Goal: Task Accomplishment & Management: Complete application form

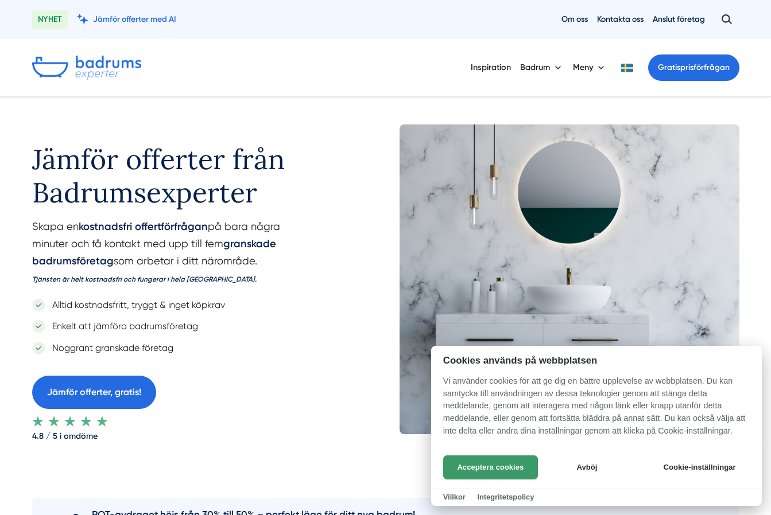
click at [496, 465] on button "Acceptera cookies" at bounding box center [490, 468] width 95 height 24
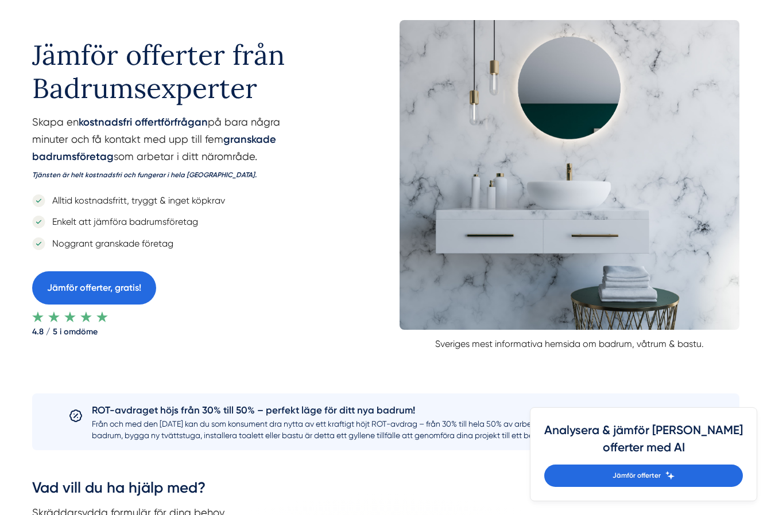
scroll to position [111, 0]
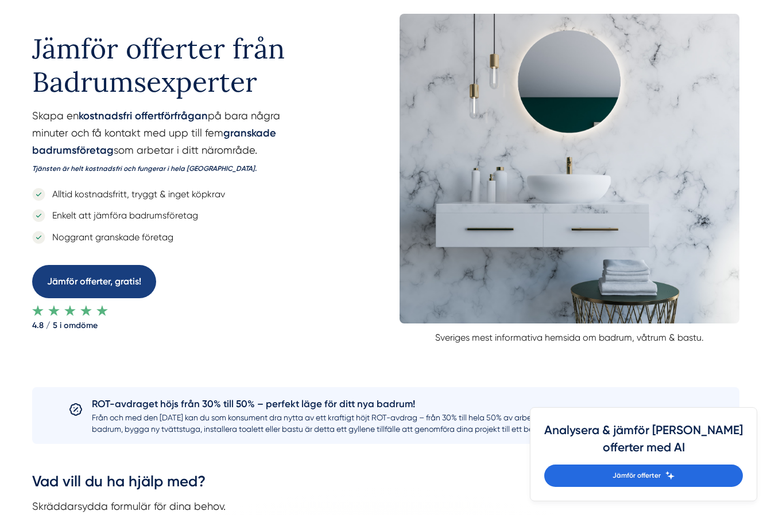
click at [122, 284] on link "Jämför offerter, gratis!" at bounding box center [94, 281] width 124 height 33
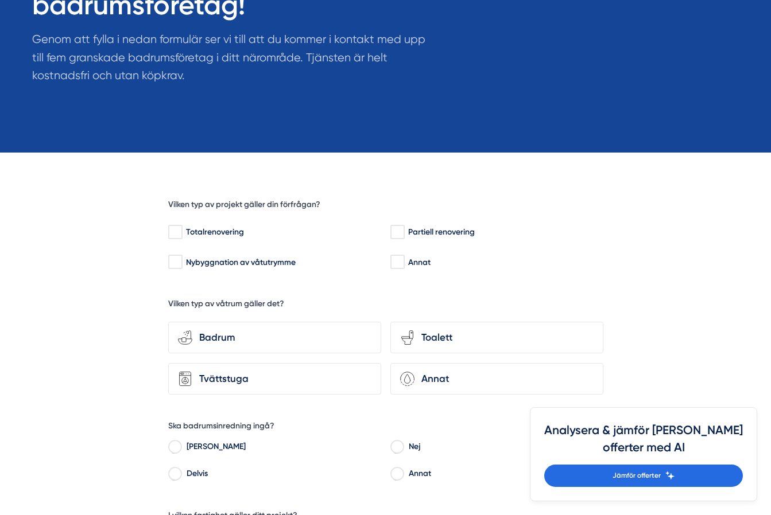
scroll to position [179, 0]
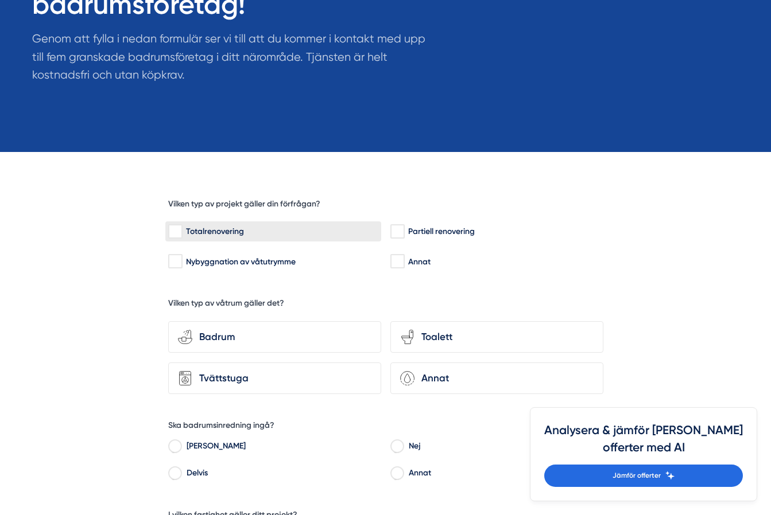
click at [177, 231] on input "Totalrenovering" at bounding box center [174, 231] width 13 height 11
checkbox input "true"
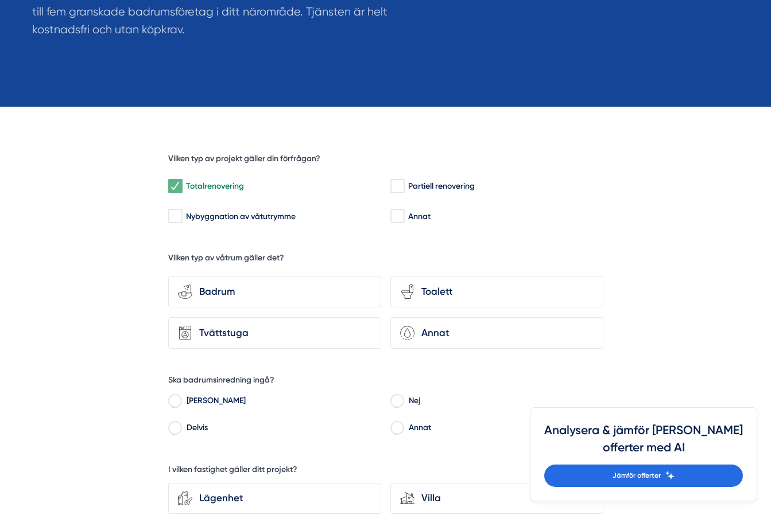
scroll to position [231, 0]
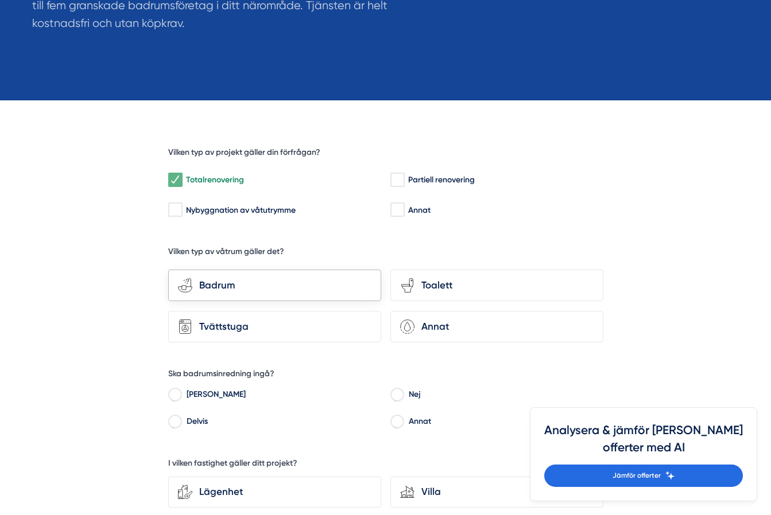
click at [301, 286] on div "Badrum" at bounding box center [281, 285] width 179 height 15
click at [0, 0] on input "bathroom-tub-towel Badrum" at bounding box center [0, 0] width 0 height 0
click at [432, 292] on div "toilet-seat Toalett" at bounding box center [496, 286] width 213 height 32
click at [0, 0] on input "toilet-seat Toalett" at bounding box center [0, 0] width 0 height 0
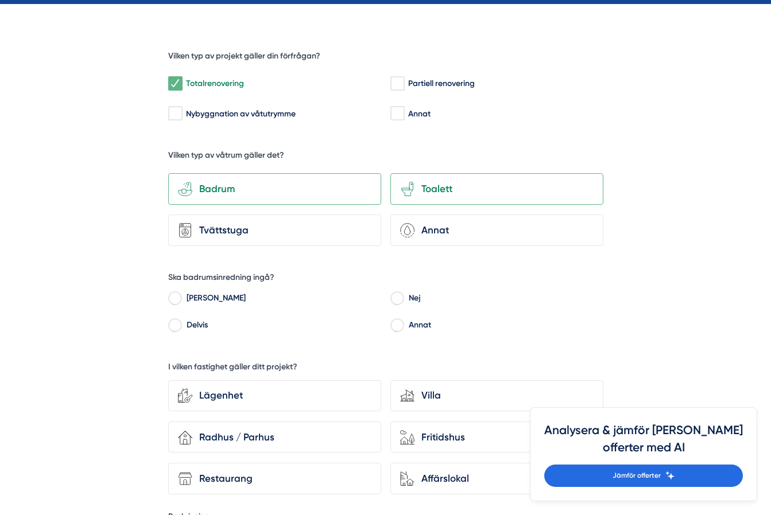
scroll to position [328, 0]
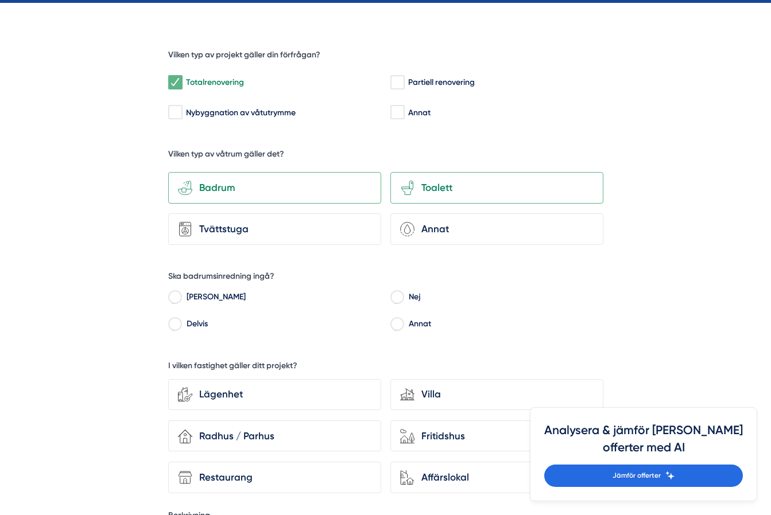
click at [176, 296] on input "[PERSON_NAME]" at bounding box center [174, 299] width 13 height 10
radio input "true"
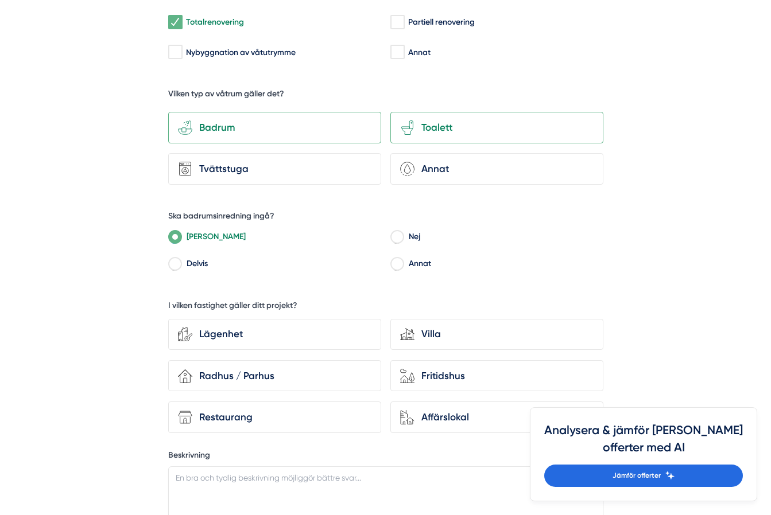
scroll to position [397, 0]
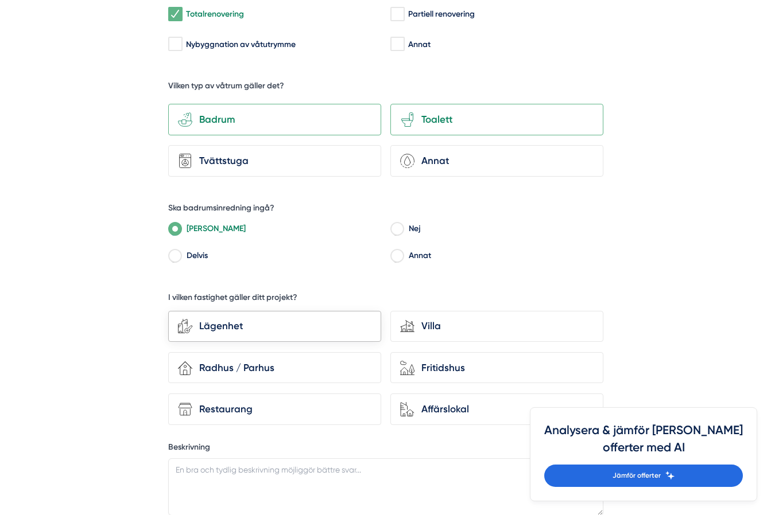
click at [288, 328] on div "Lägenhet" at bounding box center [281, 326] width 179 height 15
click at [0, 0] on input "Lägenhet" at bounding box center [0, 0] width 0 height 0
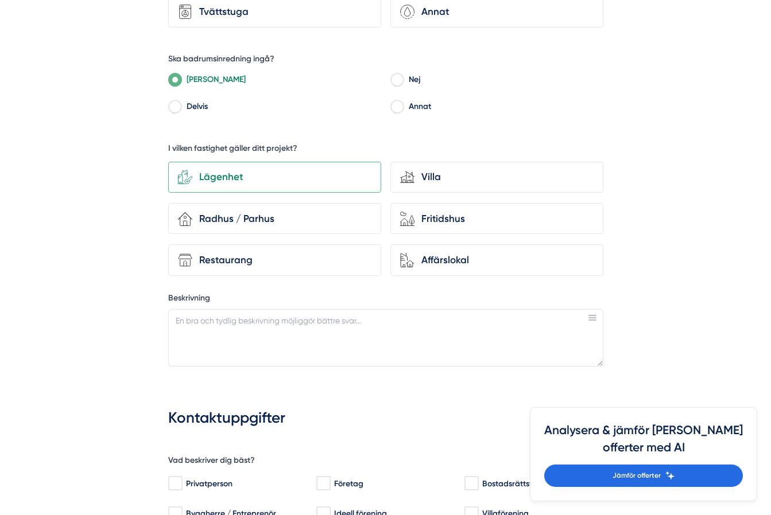
scroll to position [547, 0]
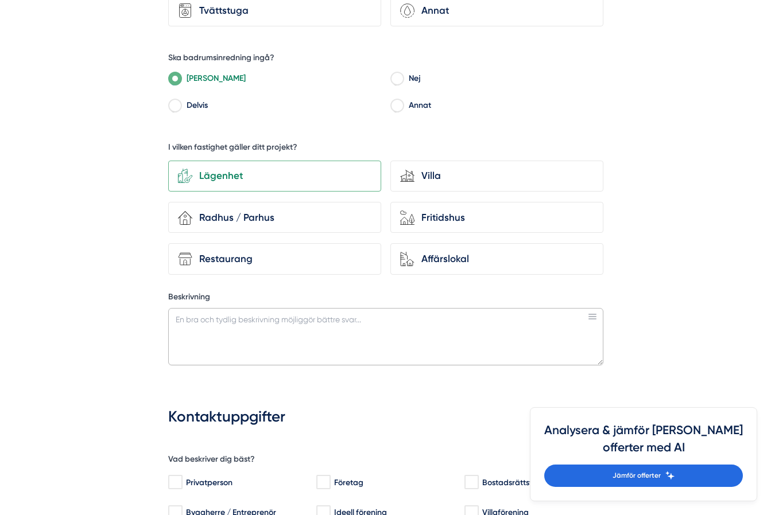
click at [300, 328] on textarea "Beskrivning" at bounding box center [385, 336] width 435 height 57
click at [464, 315] on textarea "Vill ha ny badrumsmatta med våtrumstapet, nytt badkar, ny toalett, ochny komod" at bounding box center [385, 336] width 435 height 57
click at [439, 320] on textarea "Vill ha ny badrumsmatta med våtrumstapet, nytt badkar, ny toalett, ochny kommod" at bounding box center [385, 336] width 435 height 57
click at [423, 317] on textarea "Vill ha ny badrumsmatta med våtrumstapet, nytt badkar, ny toalett, och ny kommod" at bounding box center [385, 336] width 435 height 57
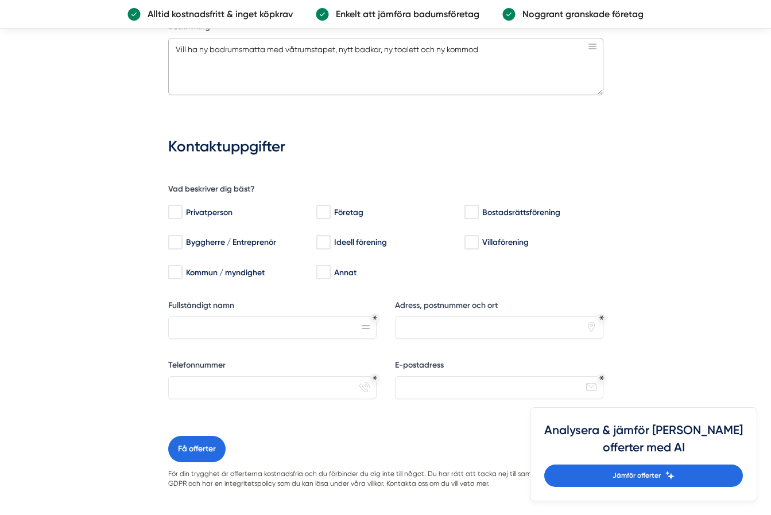
scroll to position [816, 0]
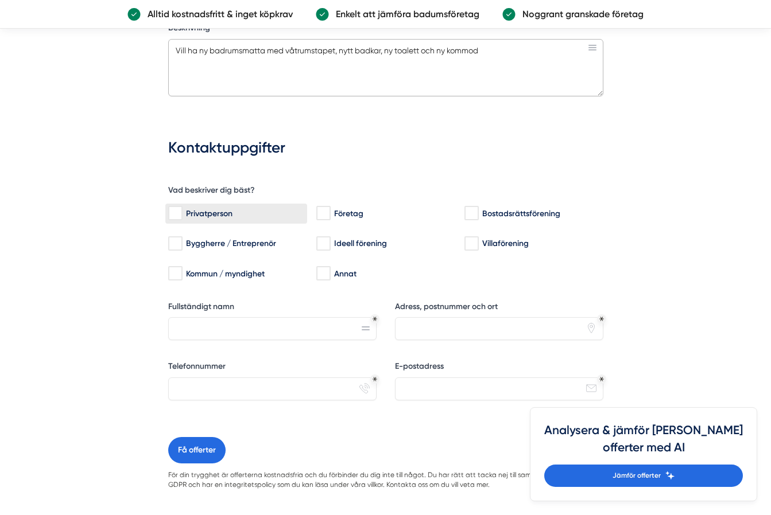
type textarea "Vill ha ny badrumsmatta med våtrumstapet, nytt badkar, ny toalett och ny kommod"
click at [176, 215] on input "Privatperson" at bounding box center [174, 213] width 13 height 11
checkbox input "true"
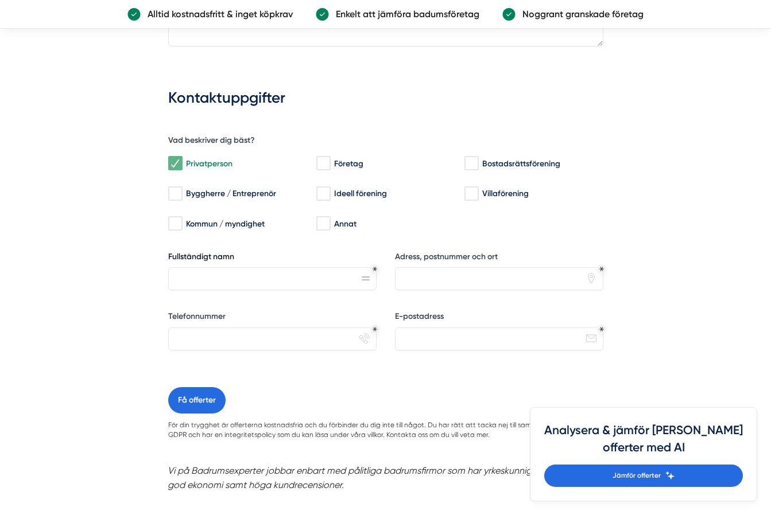
scroll to position [869, 0]
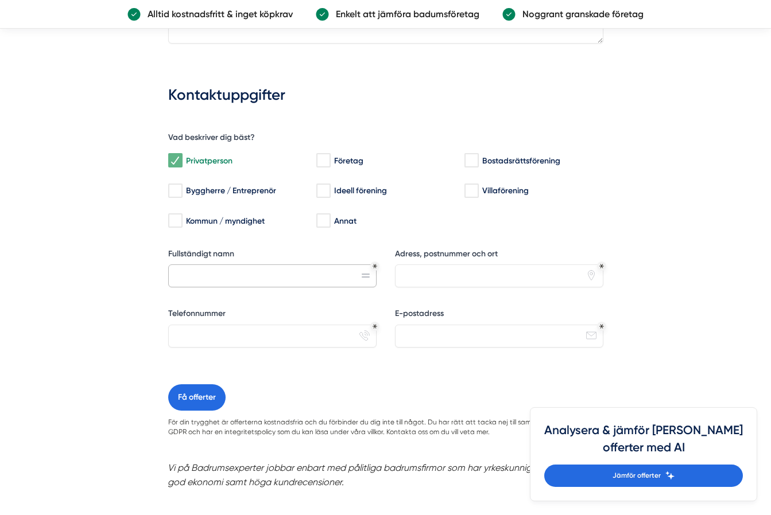
click at [285, 281] on input "Fullständigt namn" at bounding box center [272, 276] width 208 height 23
type input "[PERSON_NAME]"
click at [448, 276] on input "Adress, postnummer och ort" at bounding box center [499, 276] width 208 height 23
type input "[STREET_ADDRESS]"
click at [445, 335] on input "E-postadress" at bounding box center [499, 336] width 208 height 23
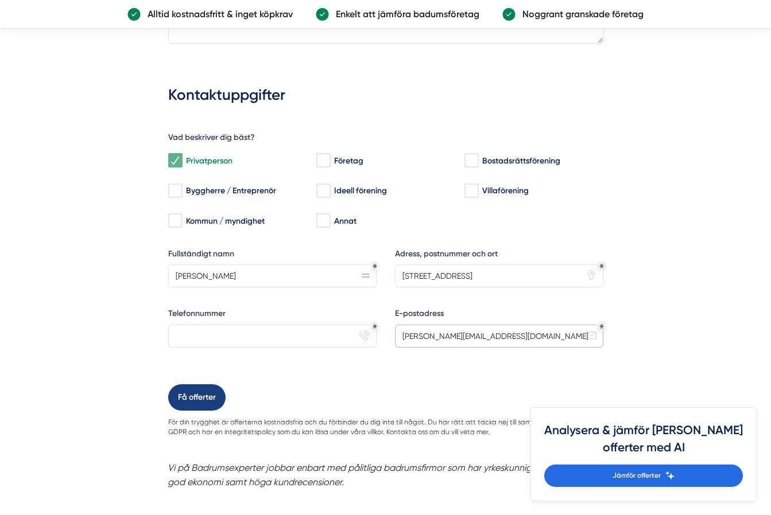
type input "[PERSON_NAME][EMAIL_ADDRESS][DOMAIN_NAME]"
click at [210, 393] on button "Få offerter" at bounding box center [196, 398] width 57 height 26
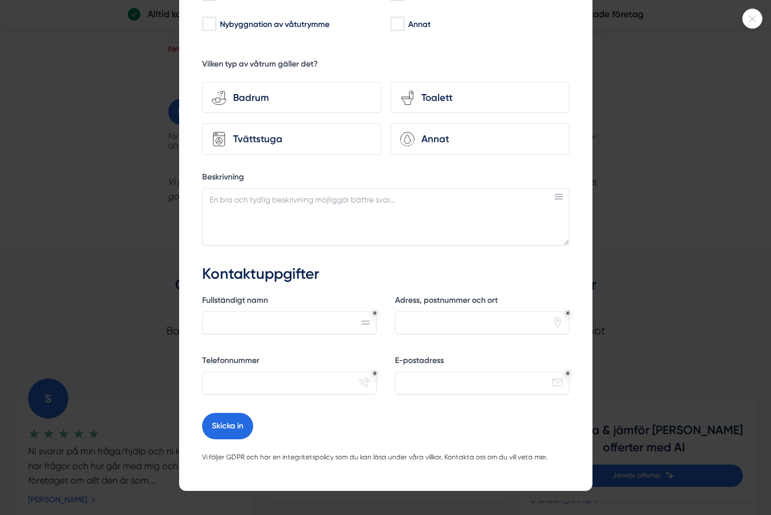
scroll to position [160, 0]
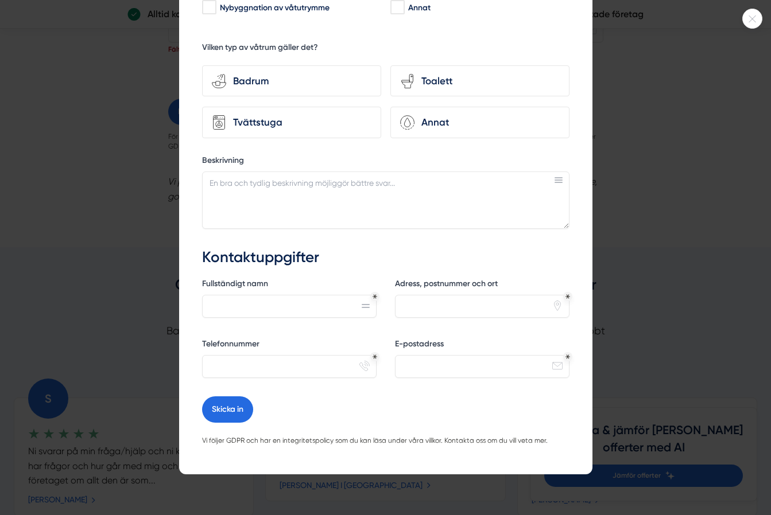
click at [643, 269] on div at bounding box center [385, 257] width 771 height 515
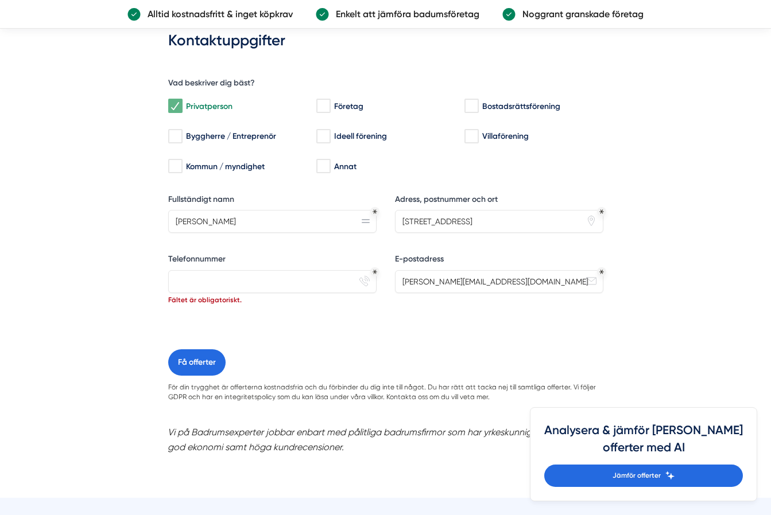
scroll to position [913, 0]
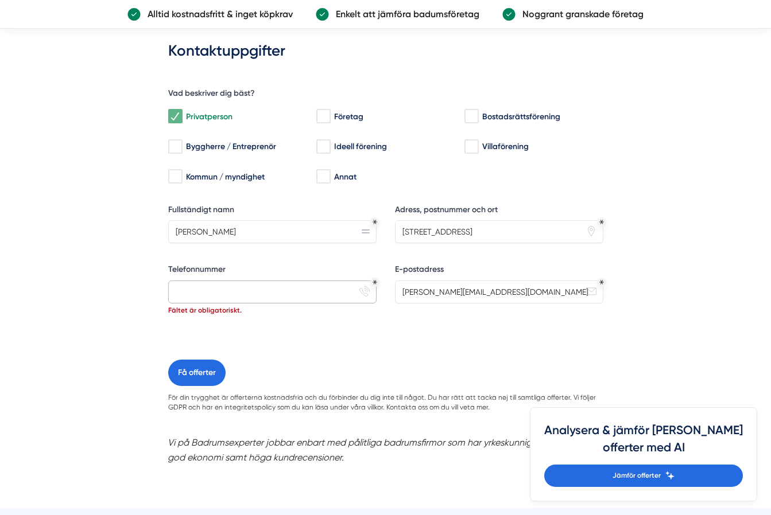
click at [289, 295] on input "Telefonnummer" at bounding box center [272, 292] width 208 height 23
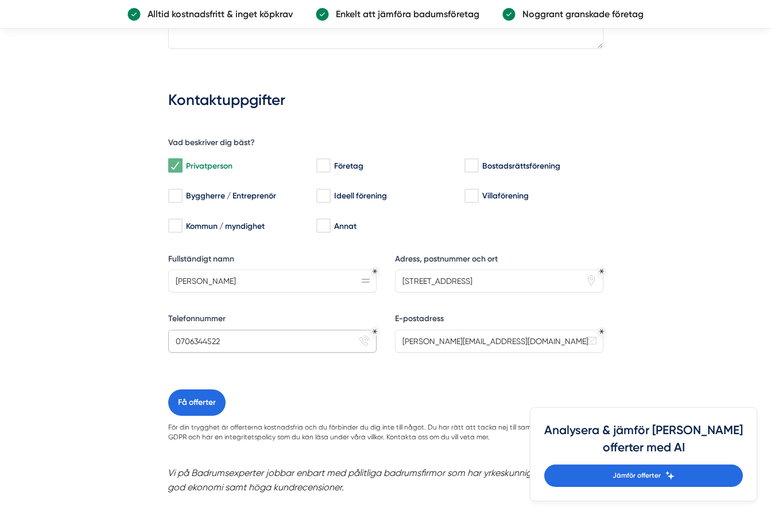
scroll to position [868, 0]
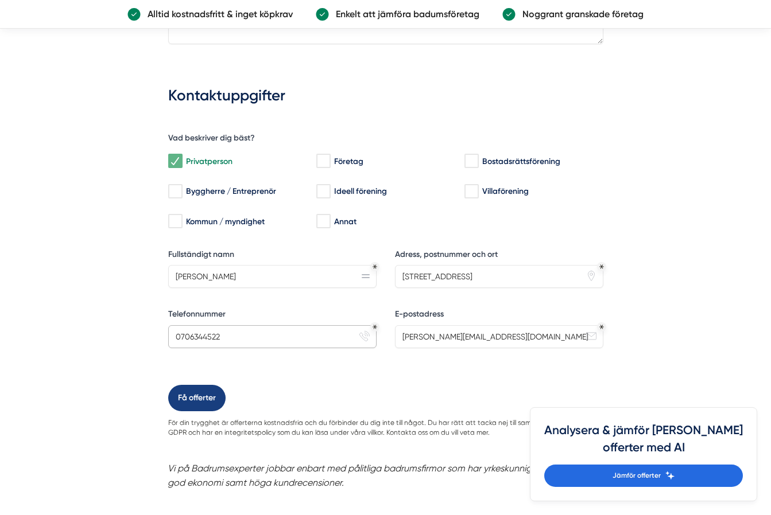
type input "0706344522"
click at [210, 398] on button "Få offerter" at bounding box center [196, 398] width 57 height 26
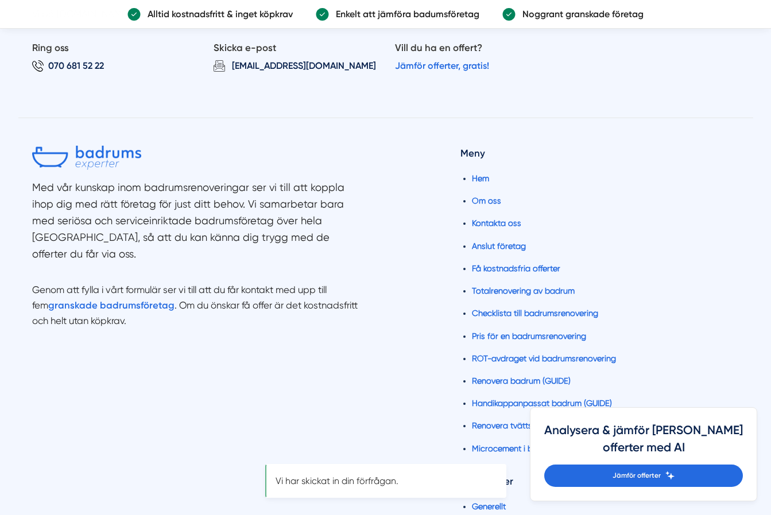
scroll to position [0, 0]
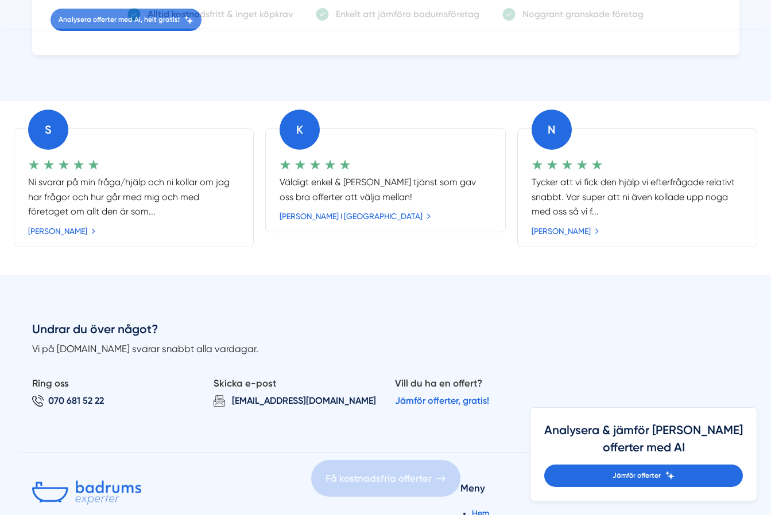
scroll to position [455, 0]
